Goal: Transaction & Acquisition: Purchase product/service

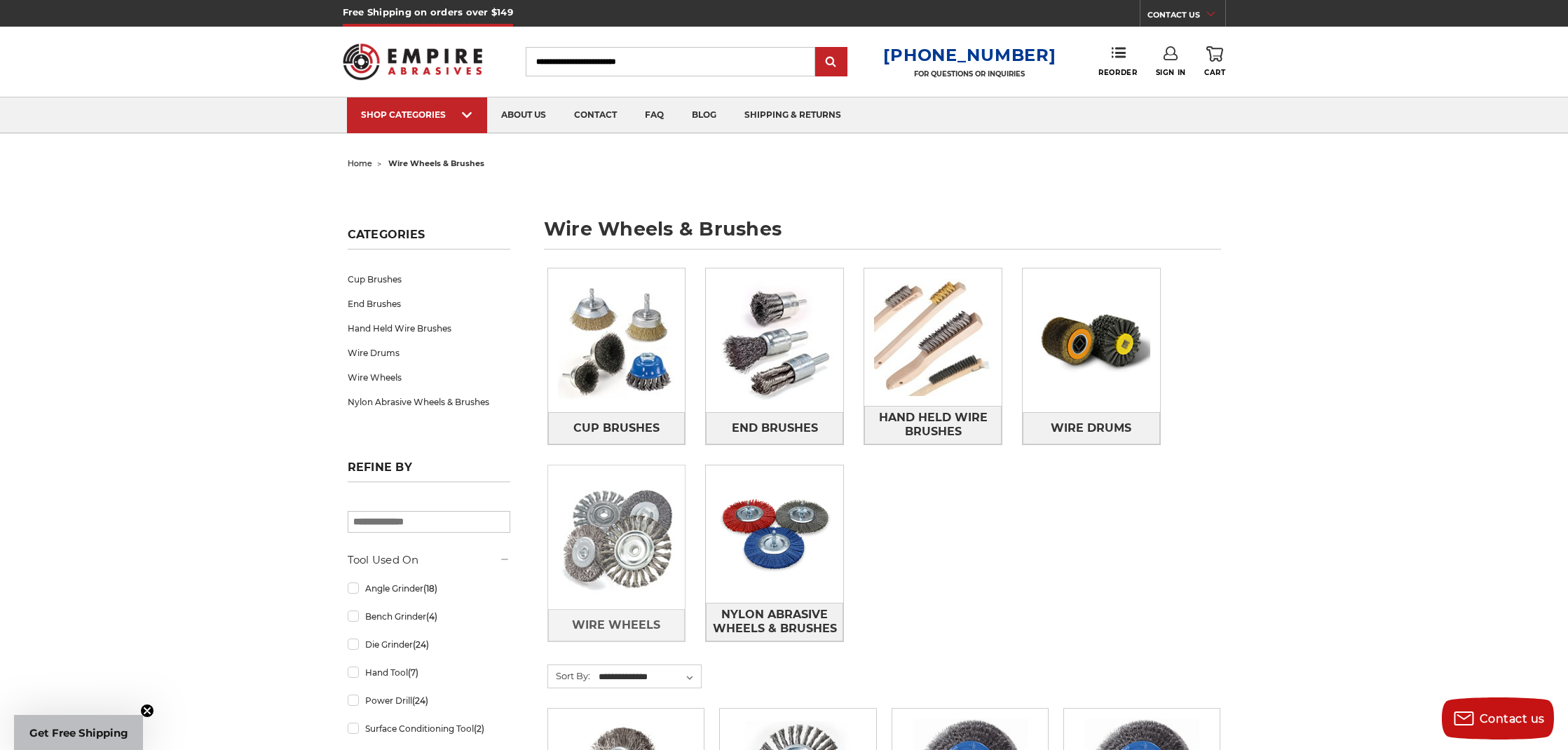
click at [587, 528] on img at bounding box center [617, 538] width 137 height 138
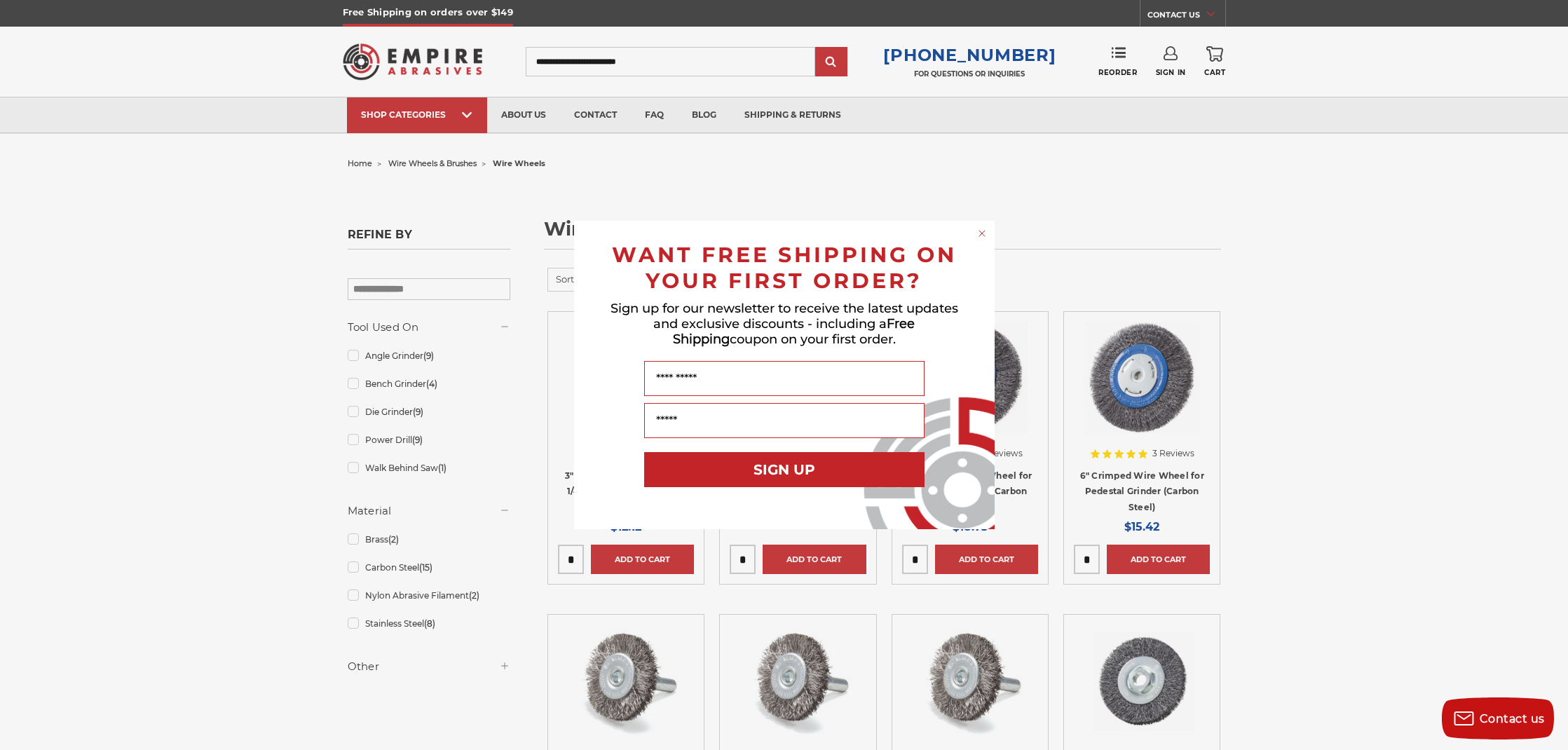
click at [981, 229] on circle "Close dialog" at bounding box center [981, 234] width 14 height 14
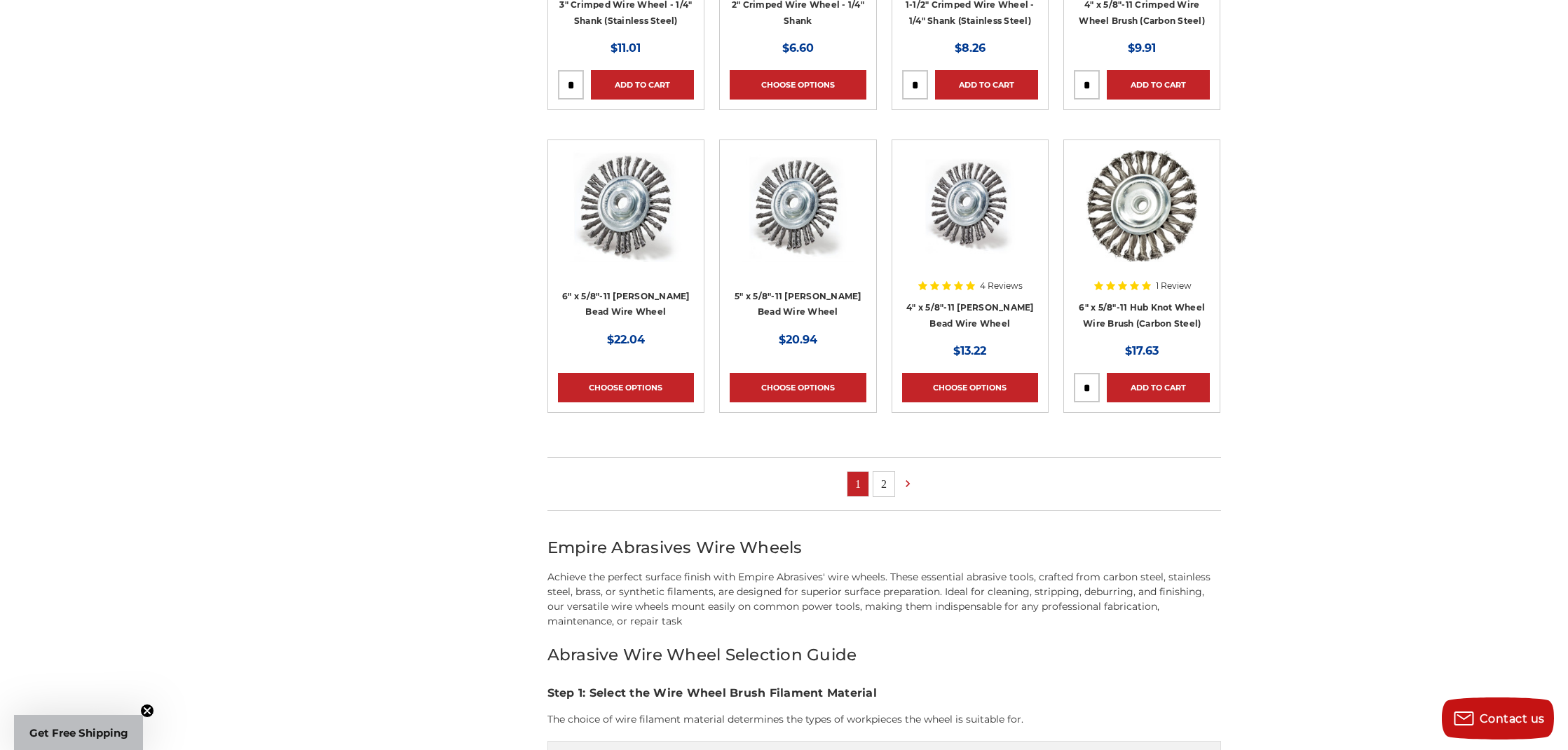
scroll to position [777, 0]
click at [879, 494] on link "2" at bounding box center [883, 484] width 21 height 25
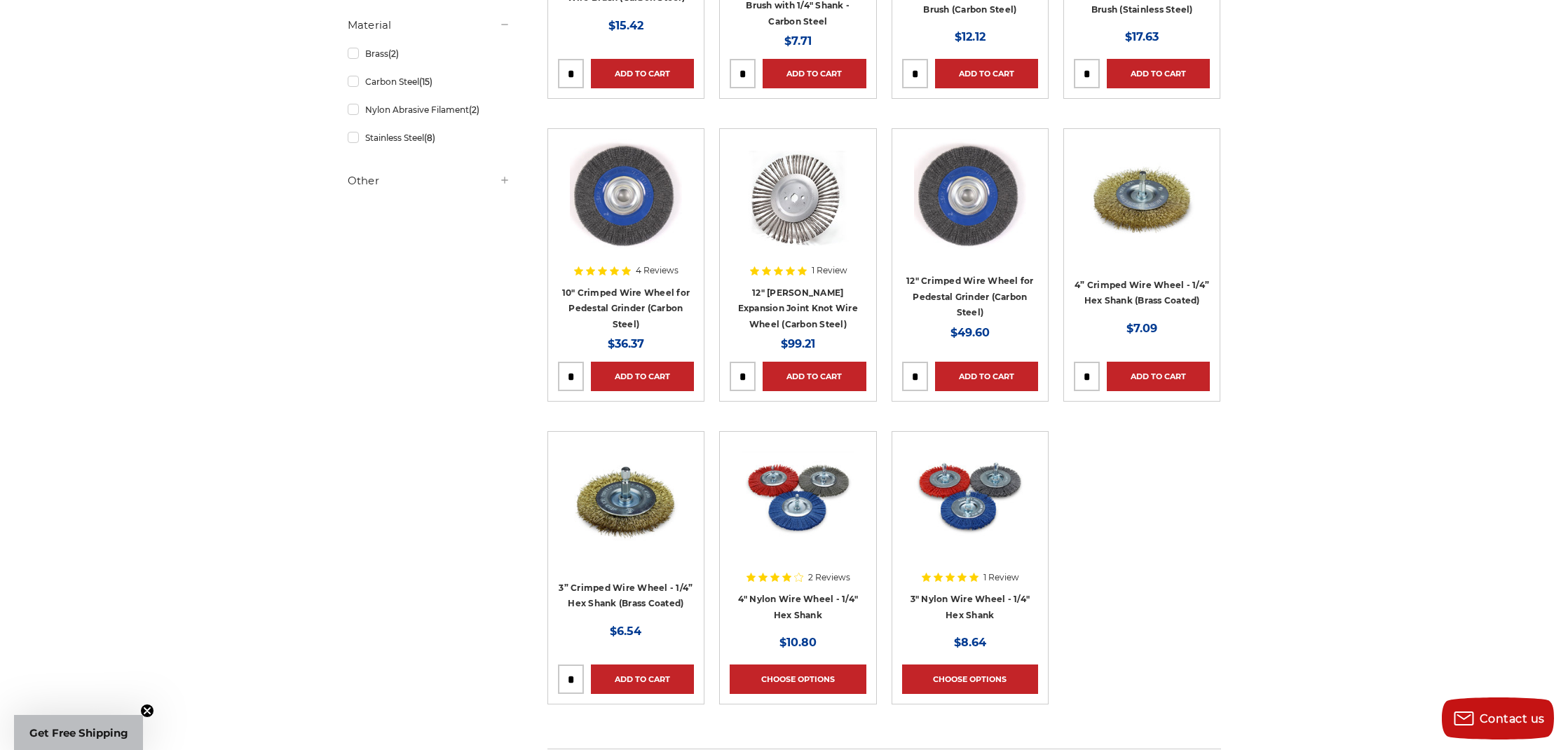
scroll to position [488, 0]
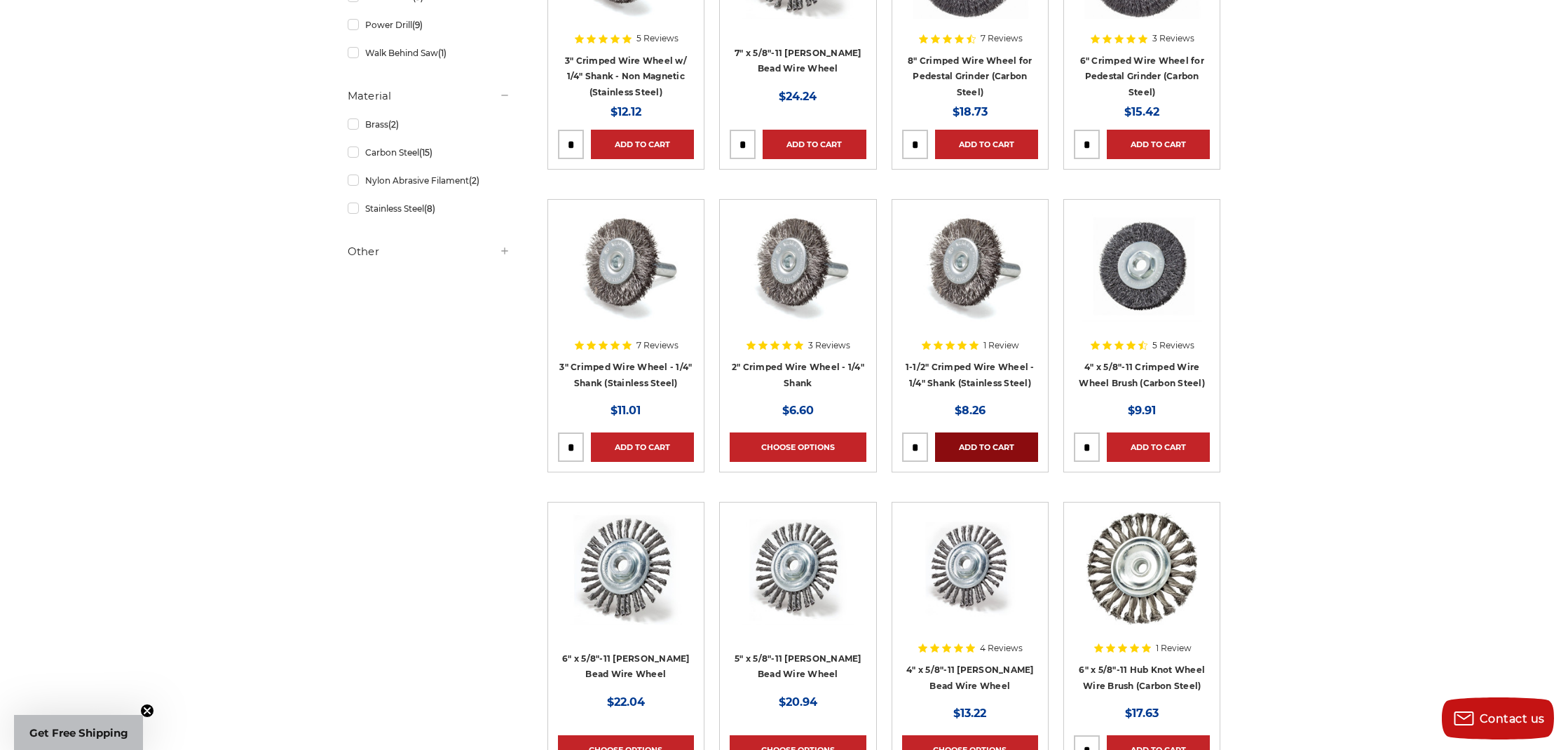
scroll to position [341, 0]
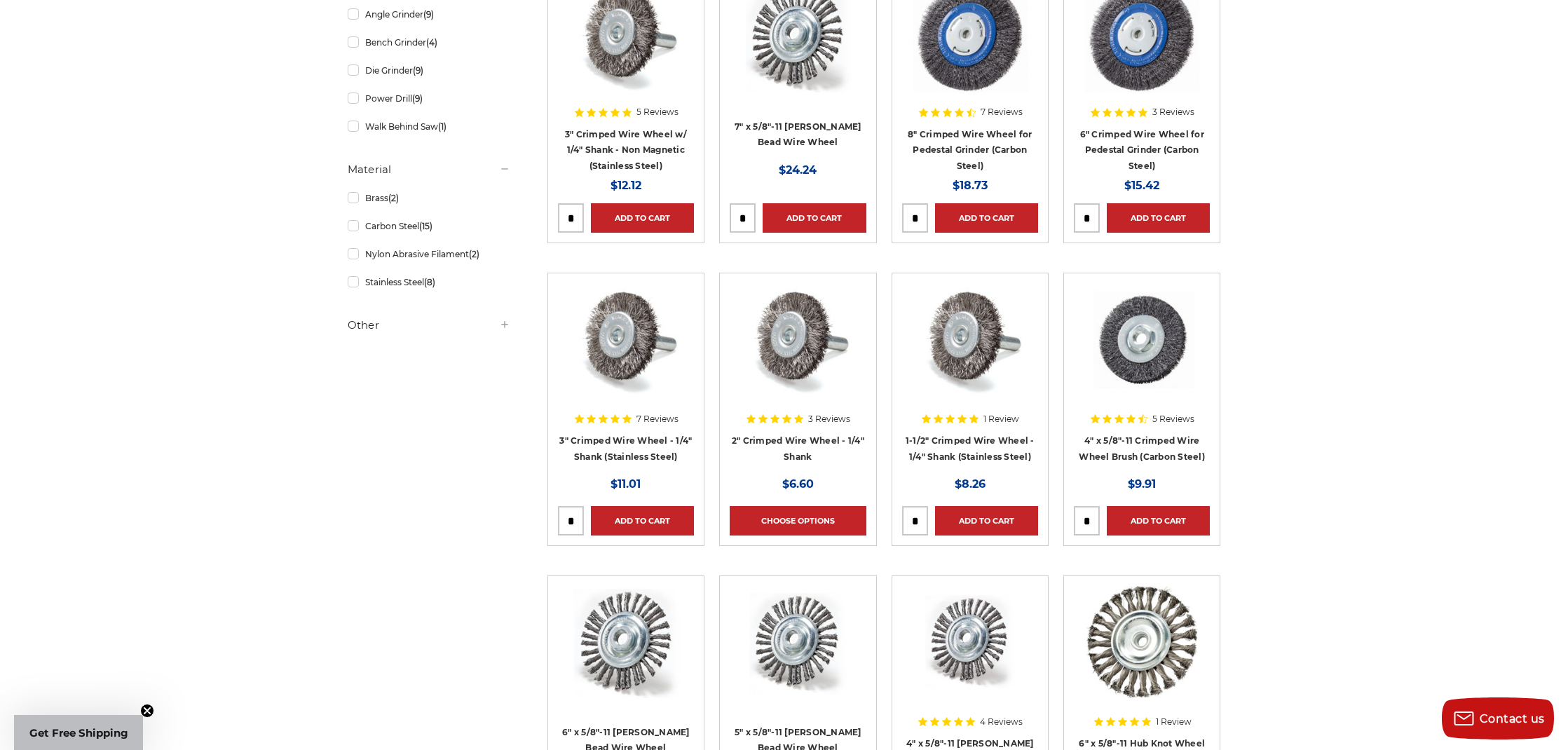
click at [972, 338] on img at bounding box center [970, 339] width 112 height 112
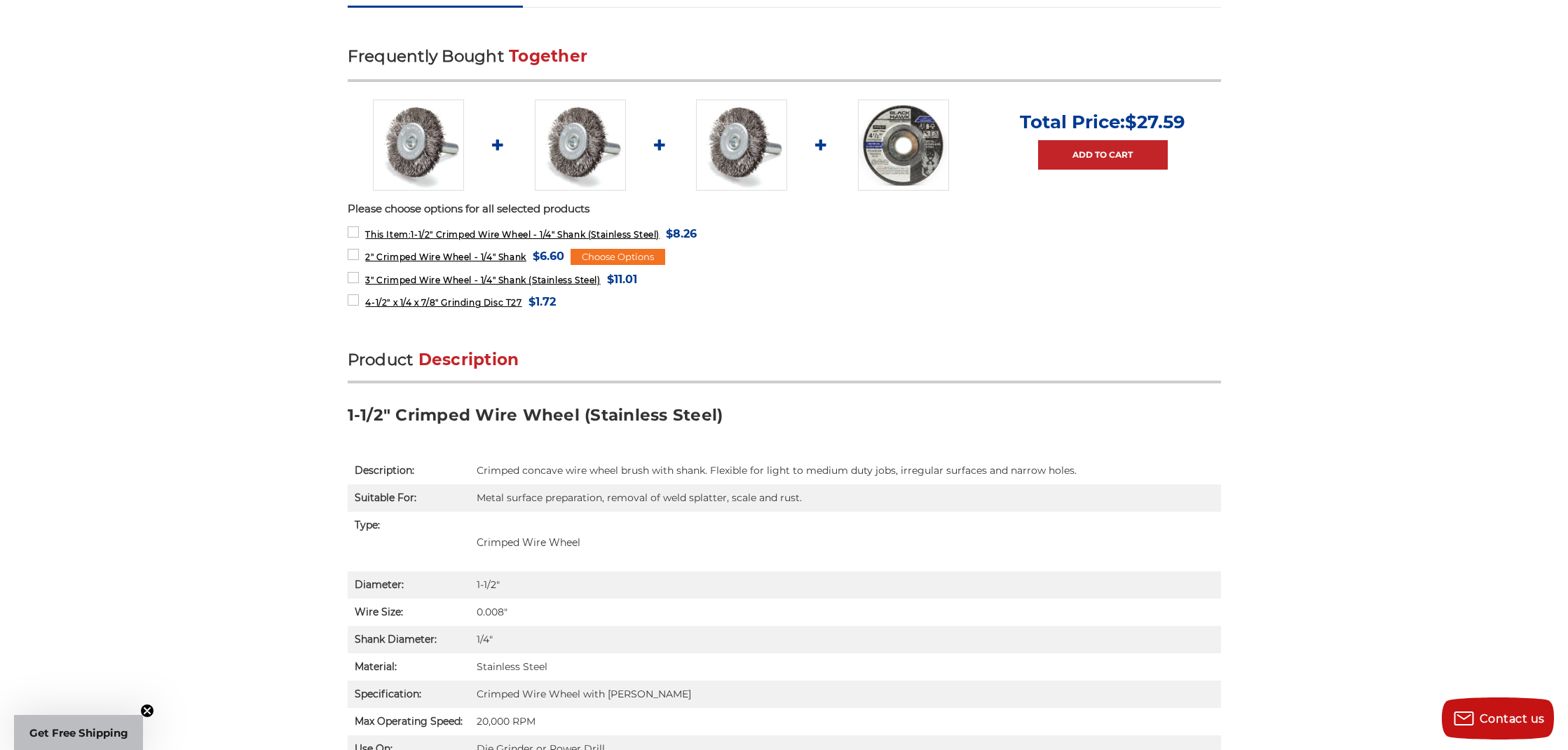
scroll to position [521, 0]
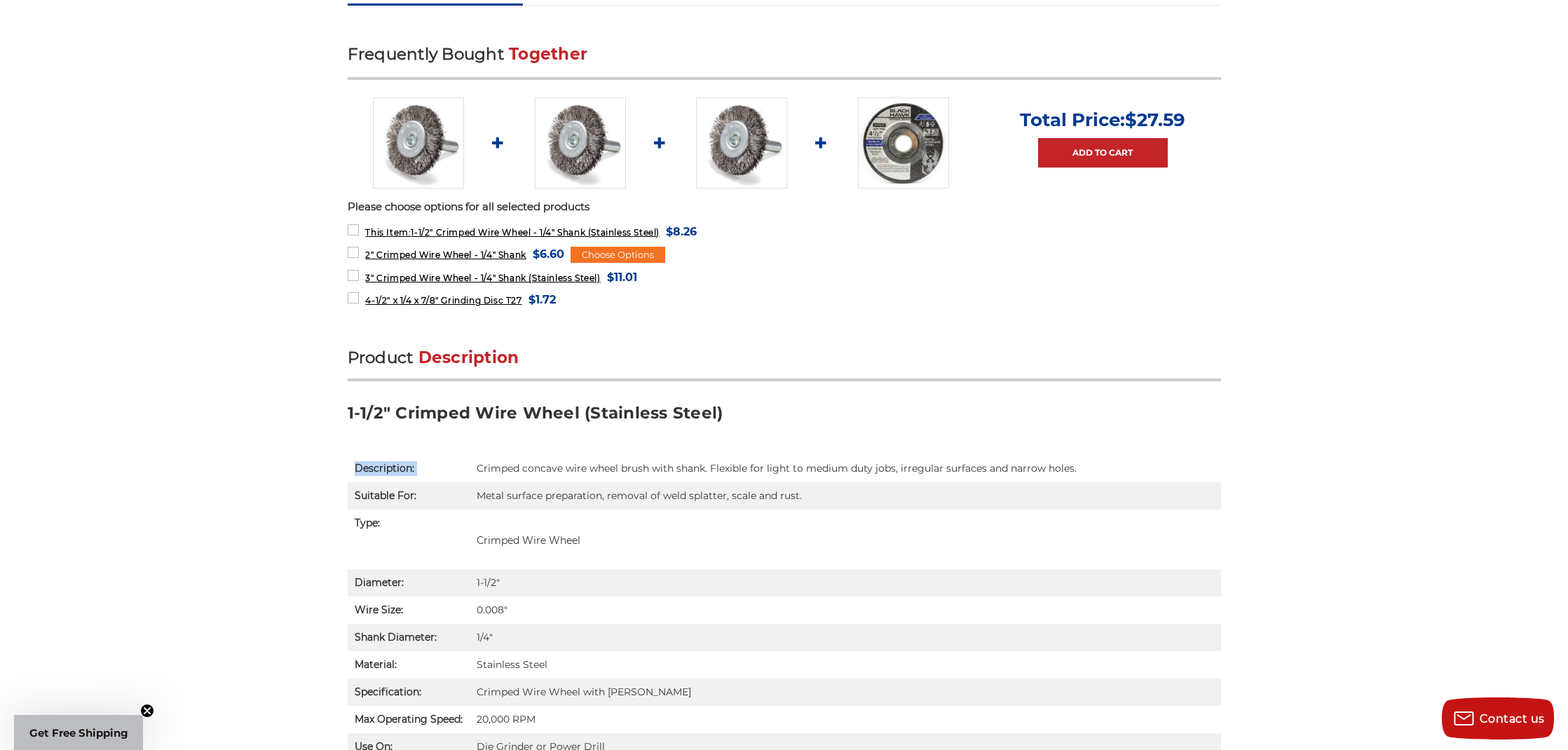
drag, startPoint x: 833, startPoint y: 520, endPoint x: 1263, endPoint y: 562, distance: 432.0
click at [1264, 562] on div "home wire wheels & brushes wire wheels 1-1/2" crimped wire wheel - 1/4" shank (…" at bounding box center [784, 693] width 991 height 2123
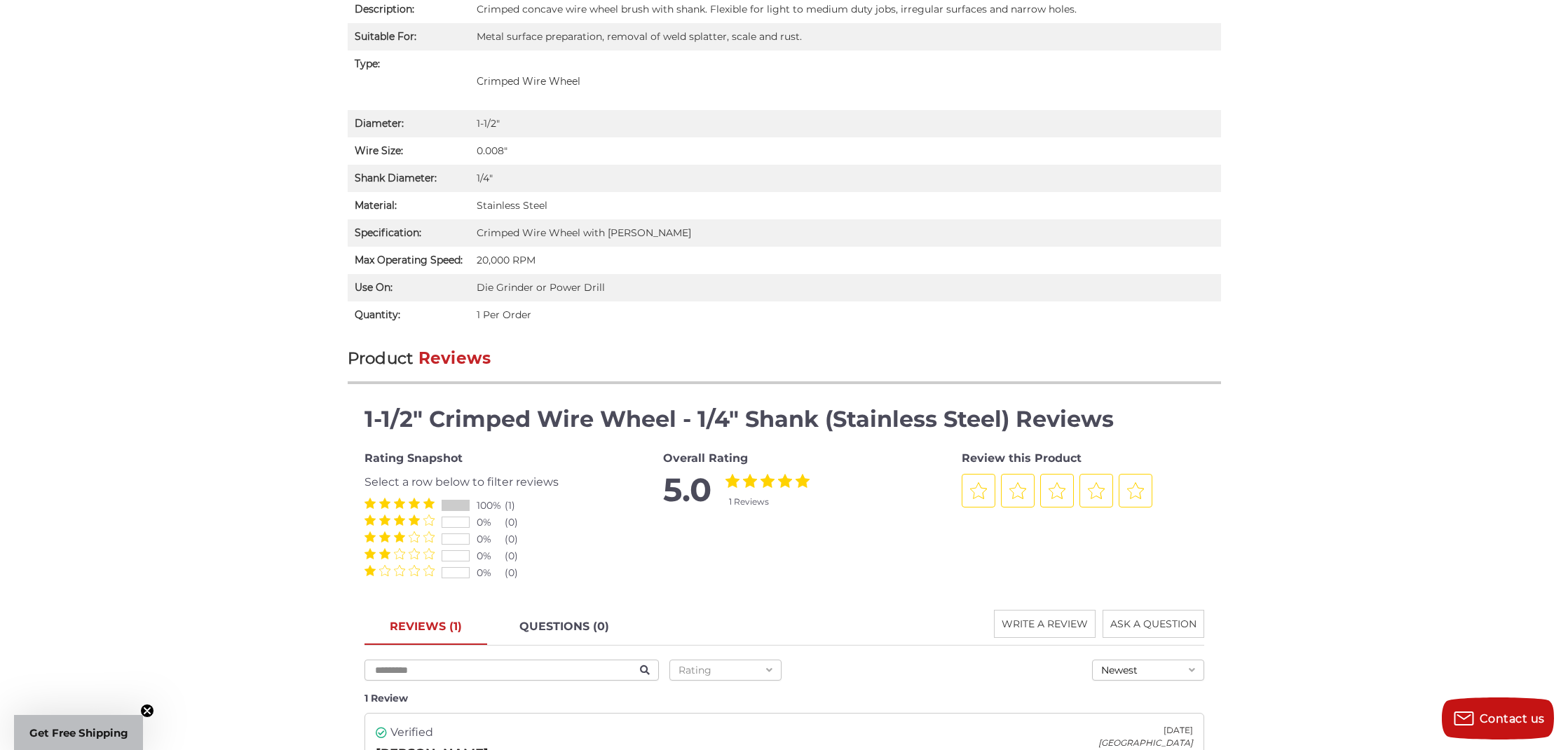
scroll to position [973, 0]
